Goal: Task Accomplishment & Management: Complete application form

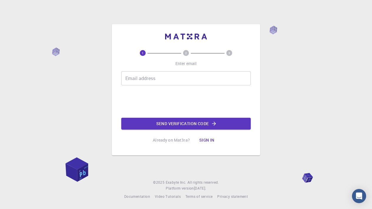
click at [172, 81] on input "Email address" at bounding box center [186, 78] width 130 height 14
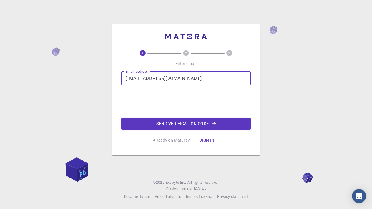
type input "[EMAIL_ADDRESS][DOMAIN_NAME]"
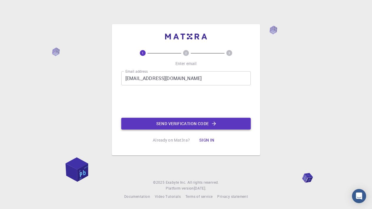
click at [173, 123] on button "Send verification code" at bounding box center [186, 124] width 130 height 12
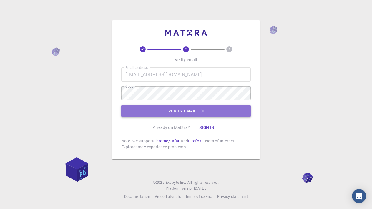
click at [171, 117] on button "Verify email" at bounding box center [186, 111] width 130 height 12
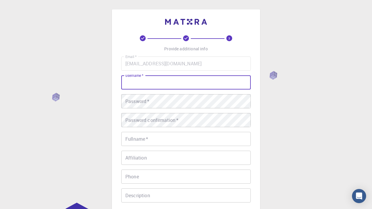
click at [159, 83] on input "username   *" at bounding box center [186, 82] width 130 height 14
type input "ZWEST"
click at [149, 103] on div "Password   * Password   *" at bounding box center [186, 101] width 130 height 14
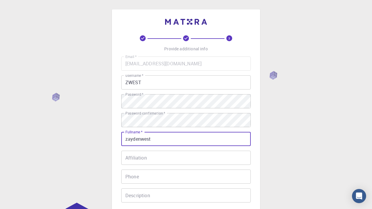
type input "zaydenwest"
click at [155, 158] on input "Affiliation" at bounding box center [186, 158] width 130 height 14
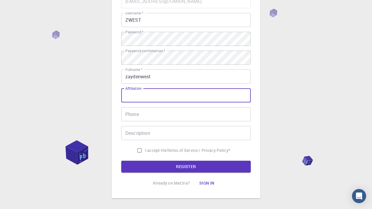
scroll to position [83, 0]
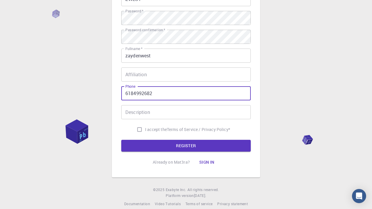
type input "6184992682"
click at [153, 110] on input "Description" at bounding box center [186, 112] width 130 height 14
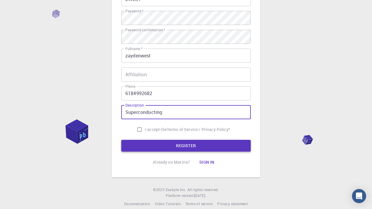
type input "Superconducting"
click at [182, 148] on button "REGISTER" at bounding box center [186, 146] width 130 height 12
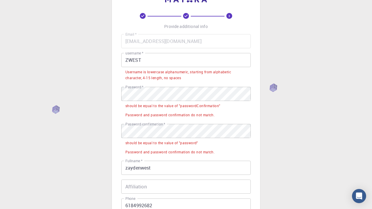
scroll to position [24, 0]
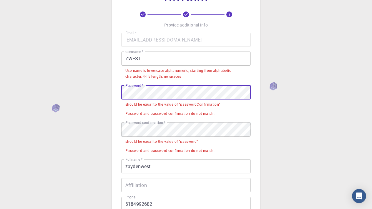
click at [108, 90] on div "3 Provide additional info Email   * [EMAIL_ADDRESS][DOMAIN_NAME] Email   * user…" at bounding box center [186, 160] width 372 height 369
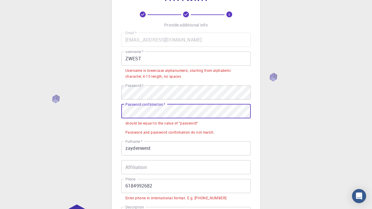
click at [116, 108] on div "3 Provide additional info Email   * [EMAIL_ADDRESS][DOMAIN_NAME] Email   * user…" at bounding box center [186, 137] width 148 height 303
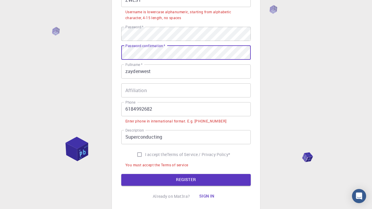
scroll to position [115, 0]
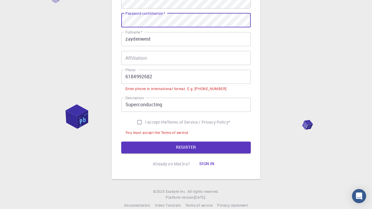
click at [126, 75] on input "6184992682" at bounding box center [186, 77] width 130 height 14
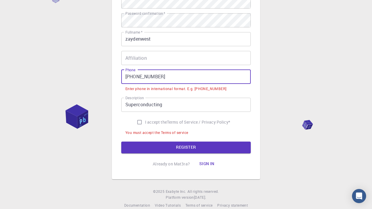
scroll to position [113, 0]
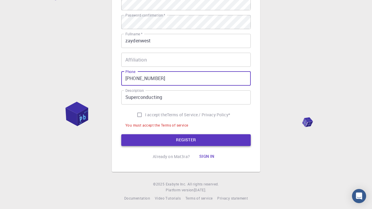
type input "[PHONE_NUMBER]"
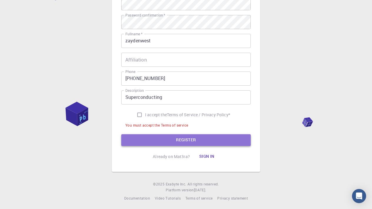
click at [157, 135] on button "REGISTER" at bounding box center [186, 140] width 130 height 12
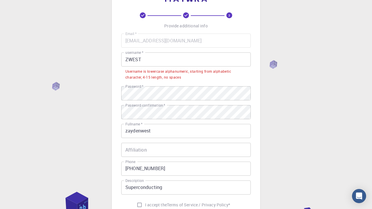
scroll to position [19, 0]
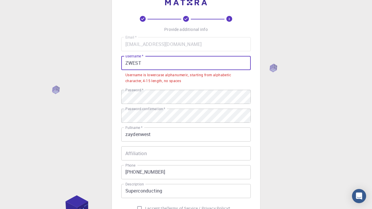
drag, startPoint x: 165, startPoint y: 63, endPoint x: 108, endPoint y: 62, distance: 56.9
click at [108, 62] on div "3 Provide additional info Email   * [EMAIL_ADDRESS][DOMAIN_NAME] Email   * user…" at bounding box center [186, 143] width 372 height 324
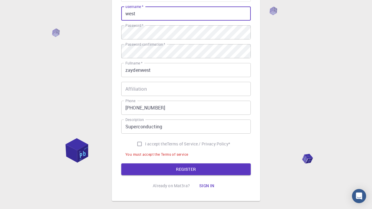
scroll to position [67, 0]
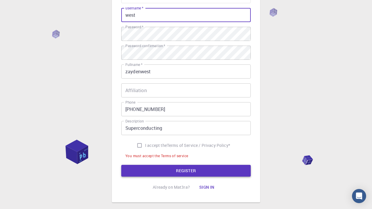
click at [207, 169] on button "REGISTER" at bounding box center [186, 171] width 130 height 12
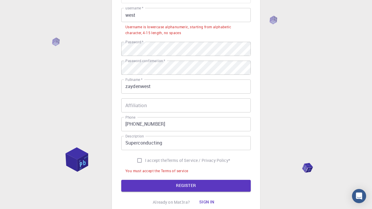
click at [166, 14] on input "west" at bounding box center [186, 15] width 130 height 14
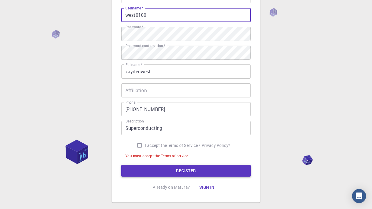
type input "west0100"
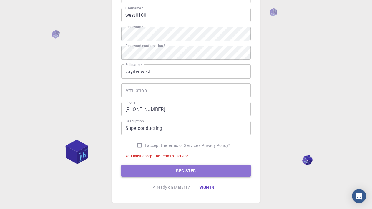
click at [193, 171] on button "REGISTER" at bounding box center [186, 171] width 130 height 12
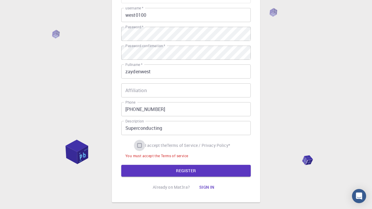
click at [139, 142] on input "I accept the Terms of Service / Privacy Policy *" at bounding box center [139, 145] width 11 height 11
checkbox input "true"
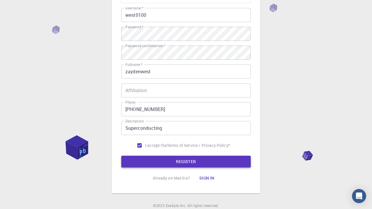
click at [174, 167] on button "REGISTER" at bounding box center [186, 162] width 130 height 12
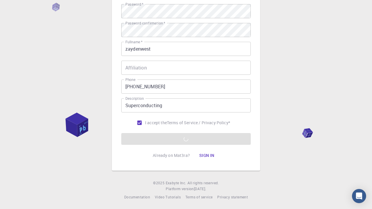
scroll to position [90, 0]
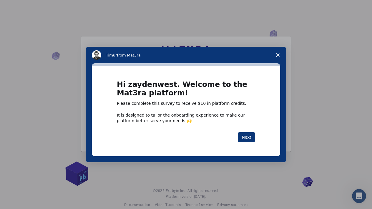
click at [278, 56] on polygon "Close survey" at bounding box center [278, 55] width 4 height 4
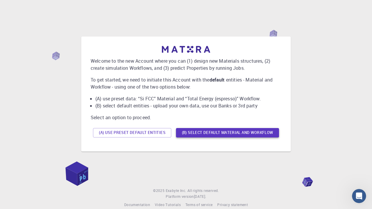
click at [207, 135] on button "(B) Select default material and workflow" at bounding box center [227, 132] width 103 height 9
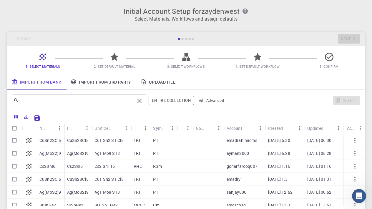
click at [84, 101] on input "text" at bounding box center [77, 100] width 116 height 8
type input "D"
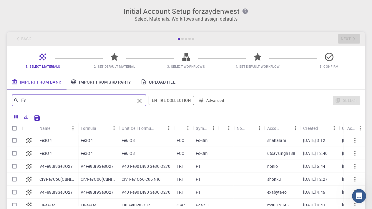
type input "F"
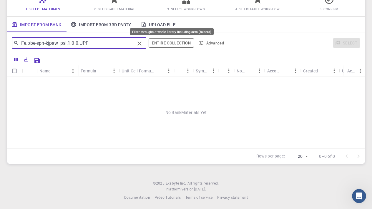
type input "Fe.pbe-spn-kjpaw_psl.1.0.0.UPF"
click at [177, 43] on button "Entire collection" at bounding box center [171, 42] width 45 height 9
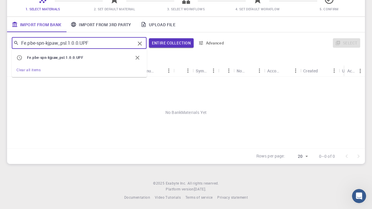
drag, startPoint x: 113, startPoint y: 40, endPoint x: 26, endPoint y: 39, distance: 87.2
click at [26, 39] on input "Fe.pbe-spn-kjpaw_psl.1.0.0.UPF" at bounding box center [77, 43] width 116 height 8
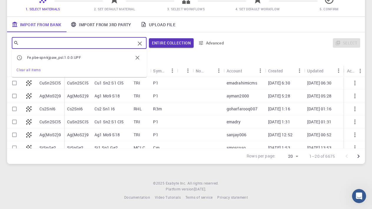
click at [175, 57] on div at bounding box center [202, 60] width 318 height 10
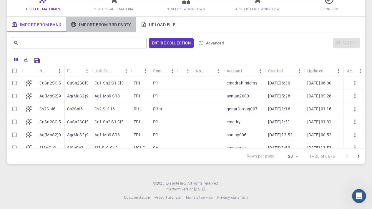
click at [109, 26] on link "Import From 3rd Party" at bounding box center [101, 24] width 70 height 15
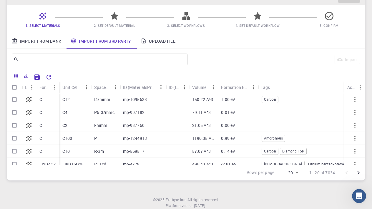
scroll to position [44, 0]
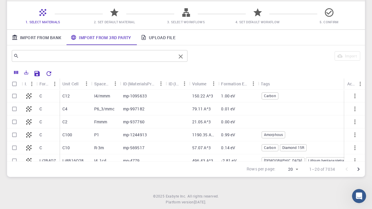
click at [87, 57] on input "text" at bounding box center [97, 56] width 157 height 8
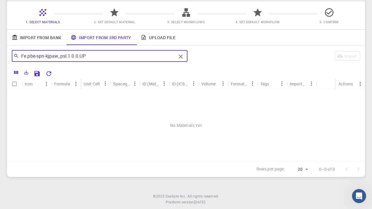
type input "Fe.pbe-spn-kjpaw_psl.1.0.0.UPF"
drag, startPoint x: 116, startPoint y: 55, endPoint x: 17, endPoint y: 56, distance: 99.0
click at [17, 56] on div "Fe.pbe-spn-kjpaw_psl.1.0.0.UPF ​" at bounding box center [100, 56] width 176 height 12
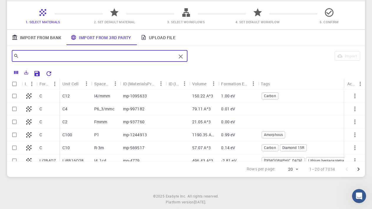
click at [45, 35] on link "Import From Bank" at bounding box center [36, 37] width 59 height 15
